Goal: Task Accomplishment & Management: Use online tool/utility

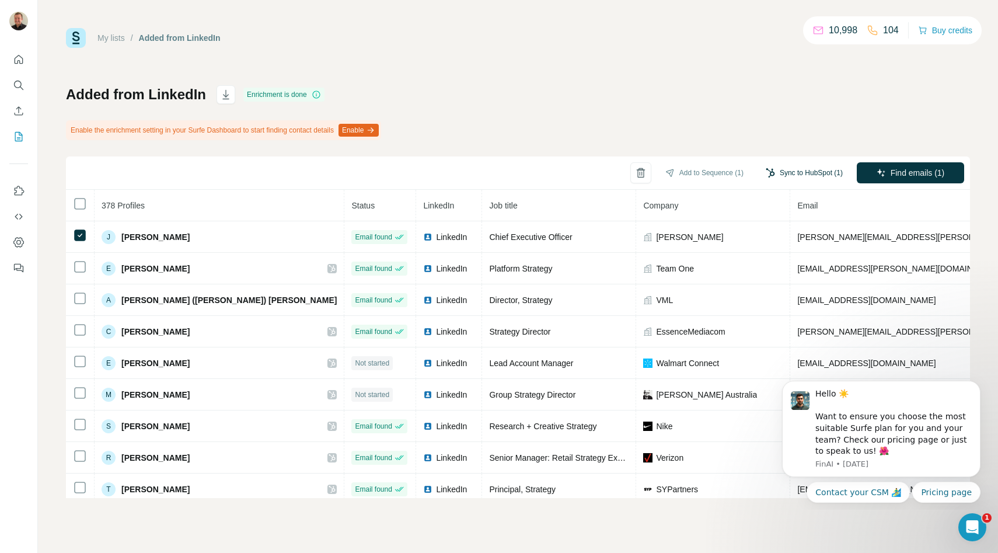
click at [798, 176] on button "Sync to HubSpot (1)" at bounding box center [804, 173] width 93 height 18
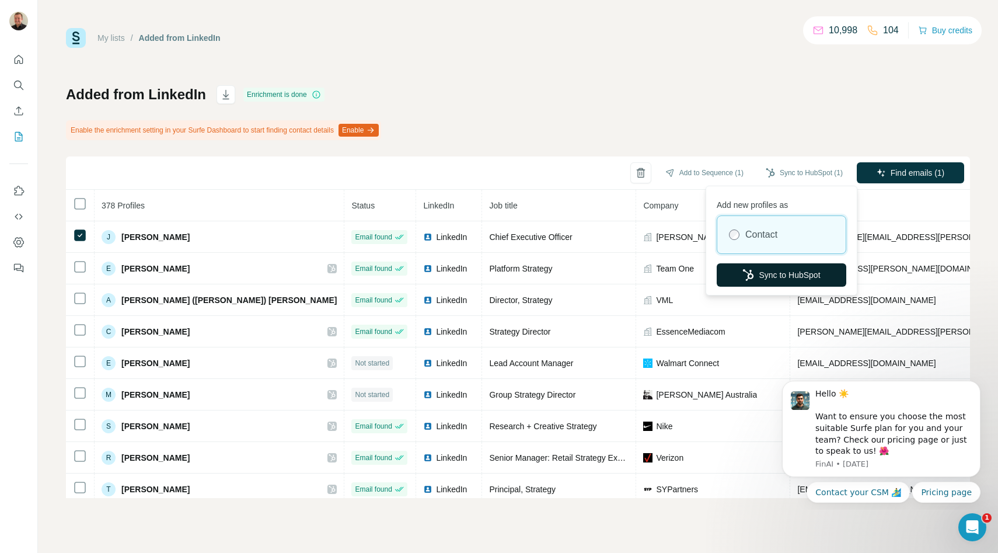
click at [816, 275] on button "Sync to HubSpot" at bounding box center [782, 274] width 130 height 23
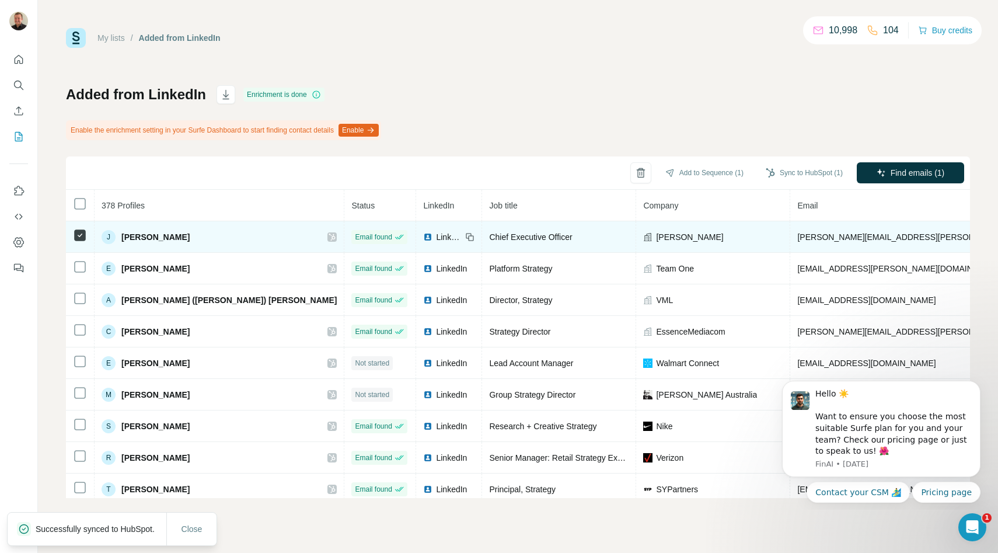
click at [329, 238] on icon at bounding box center [332, 236] width 7 height 9
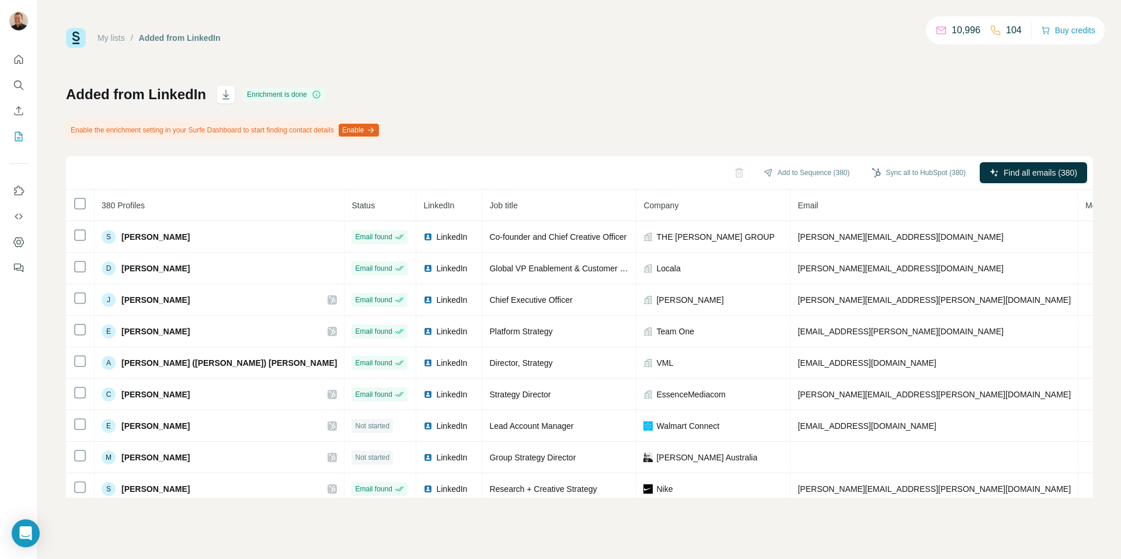
click at [85, 196] on th at bounding box center [80, 206] width 29 height 32
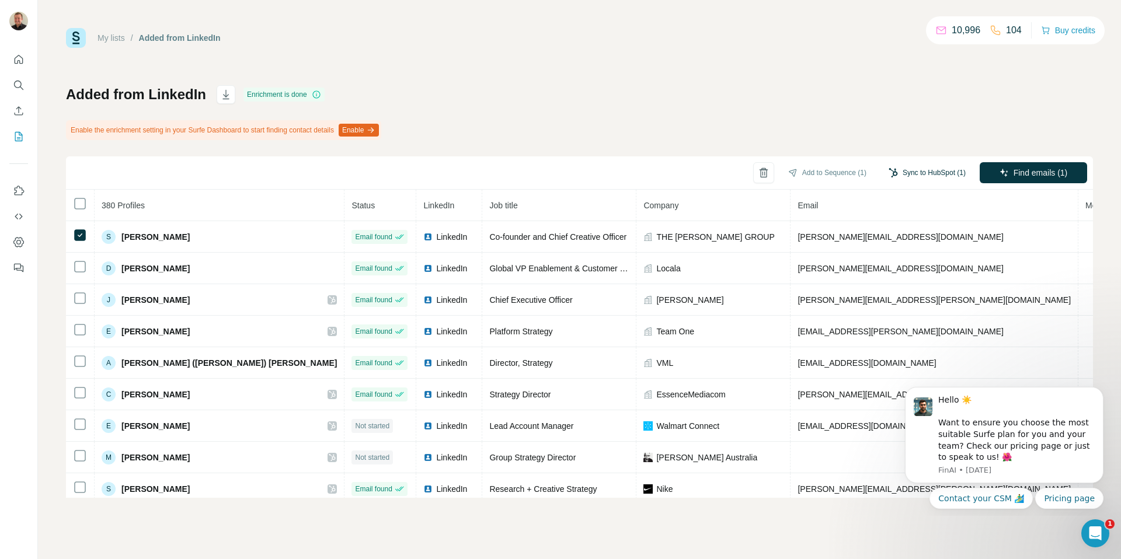
click at [918, 170] on button "Sync to HubSpot (1)" at bounding box center [926, 173] width 93 height 18
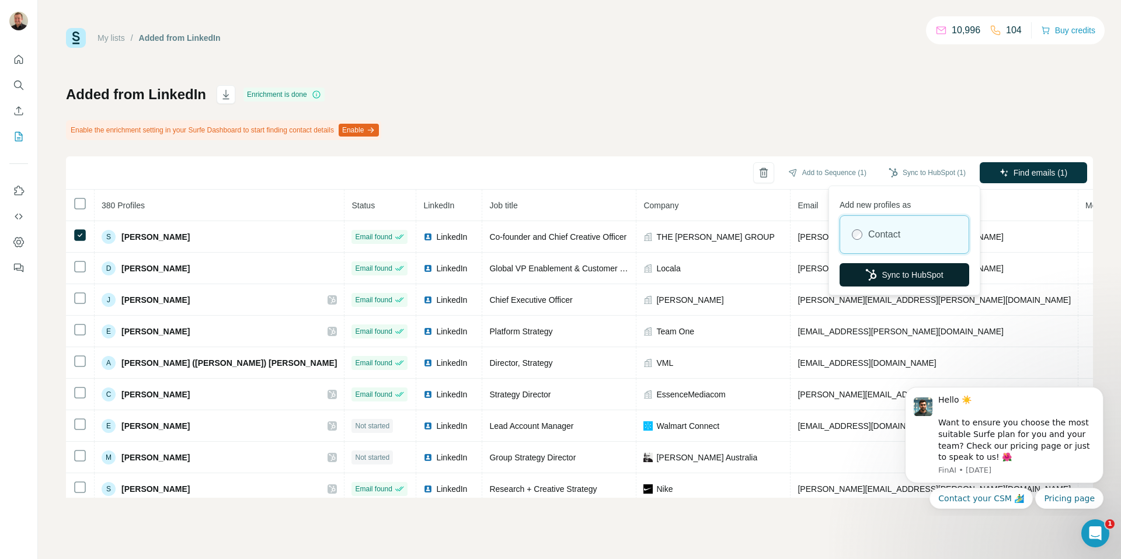
click at [890, 278] on button "Sync to HubSpot" at bounding box center [904, 274] width 130 height 23
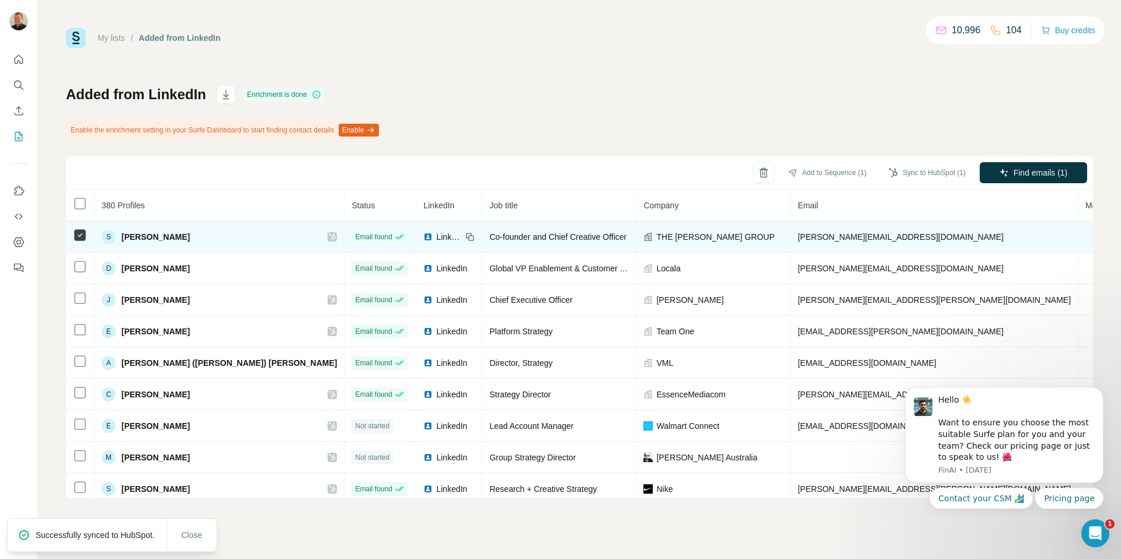
click at [329, 238] on icon at bounding box center [332, 236] width 7 height 9
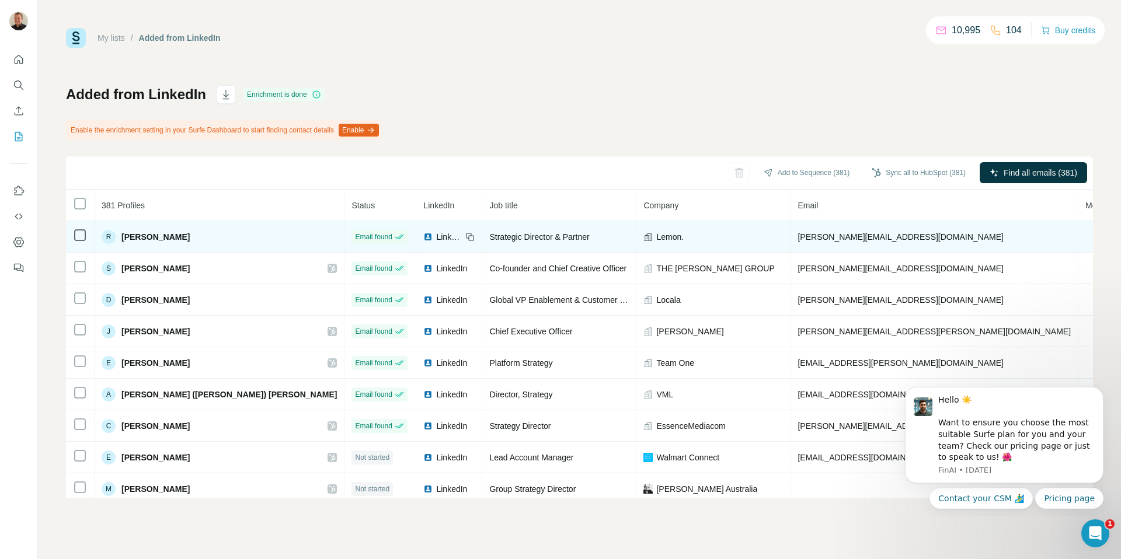
click at [71, 234] on td at bounding box center [80, 237] width 29 height 32
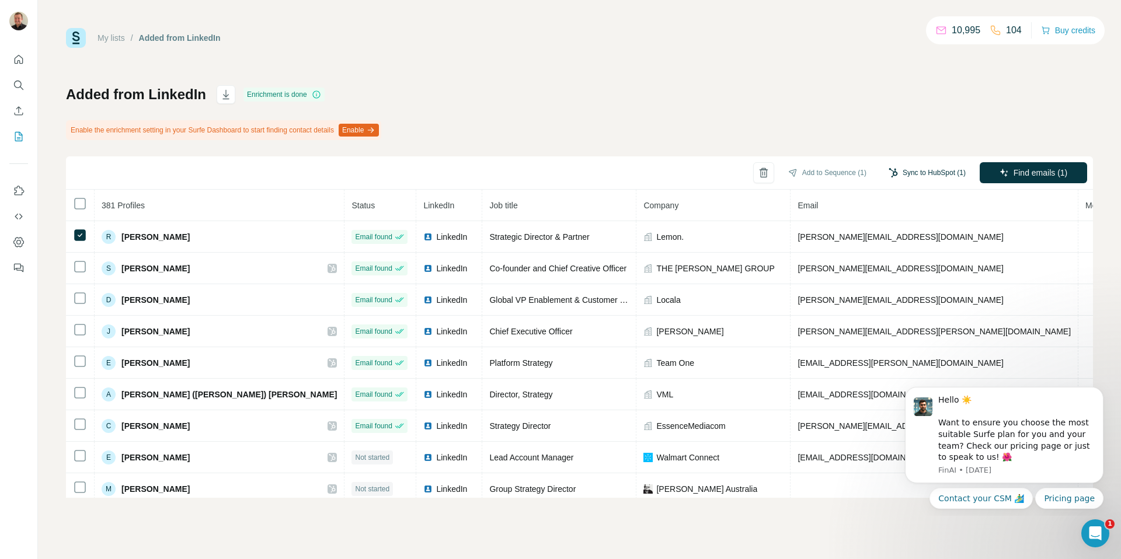
click at [926, 173] on button "Sync to HubSpot (1)" at bounding box center [926, 173] width 93 height 18
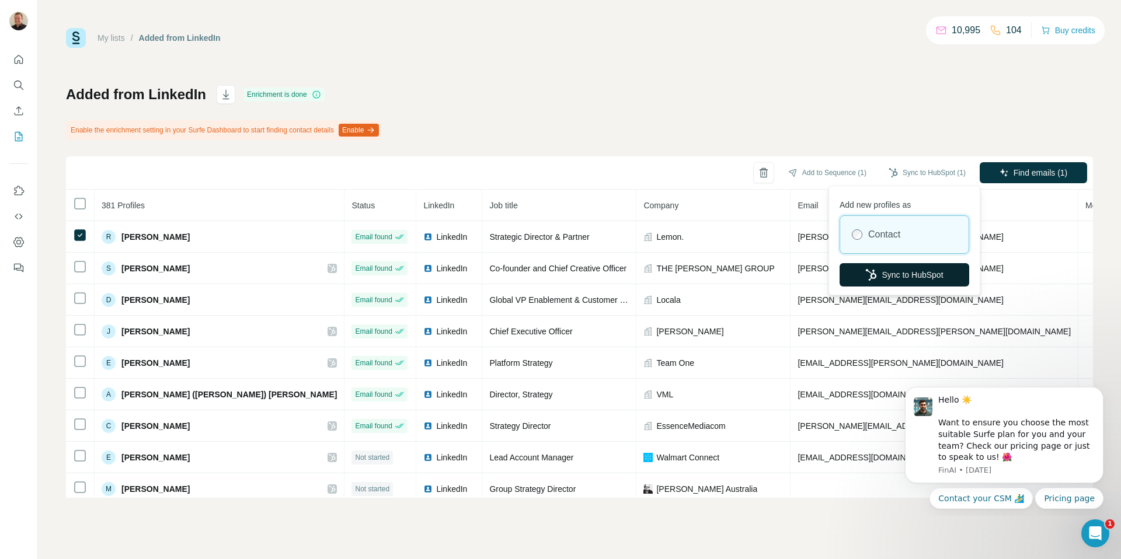
click at [901, 275] on button "Sync to HubSpot" at bounding box center [904, 274] width 130 height 23
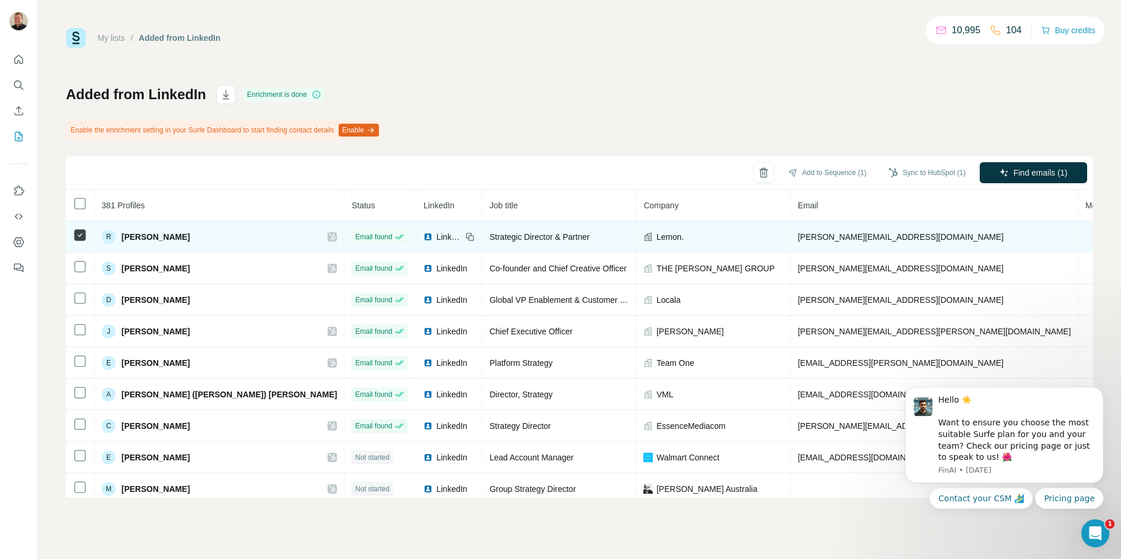
click at [329, 236] on icon at bounding box center [332, 236] width 7 height 9
